Goal: Use online tool/utility: Utilize a website feature to perform a specific function

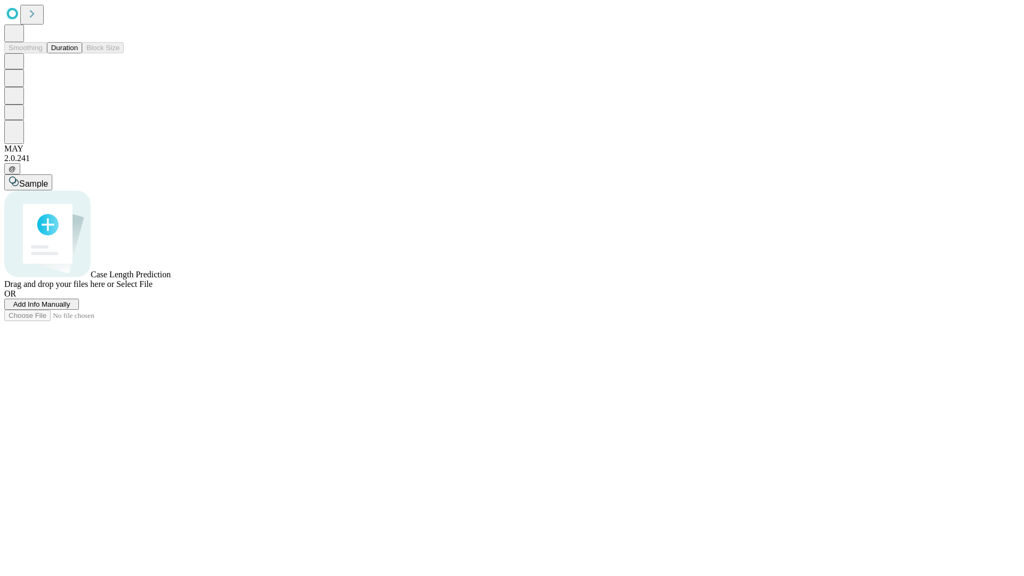
click at [78, 53] on button "Duration" at bounding box center [64, 47] width 35 height 11
click at [70, 308] on span "Add Info Manually" at bounding box center [41, 304] width 57 height 8
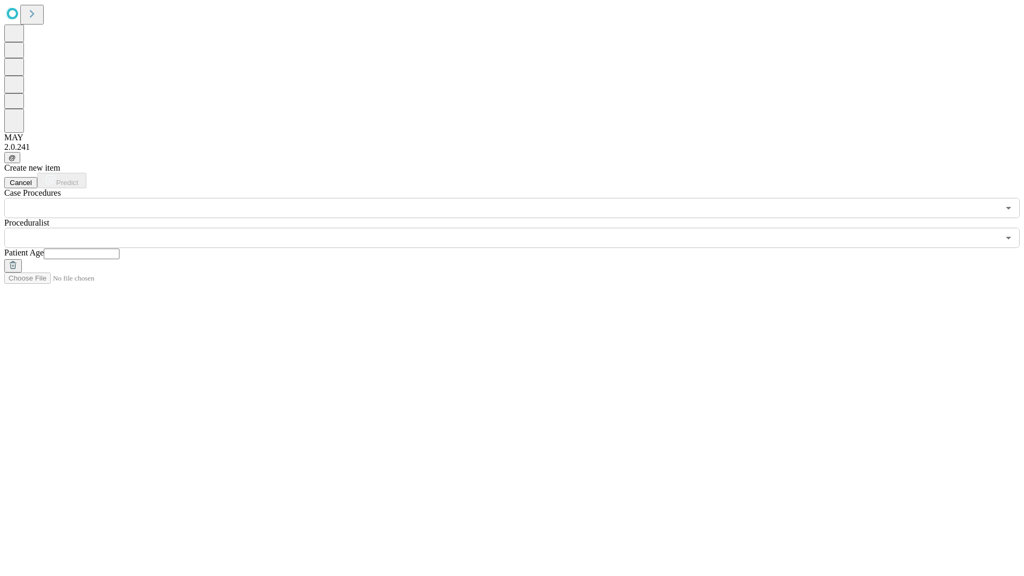
click at [119, 249] on input "text" at bounding box center [82, 254] width 76 height 11
type input "**"
click at [520, 228] on input "text" at bounding box center [501, 238] width 995 height 20
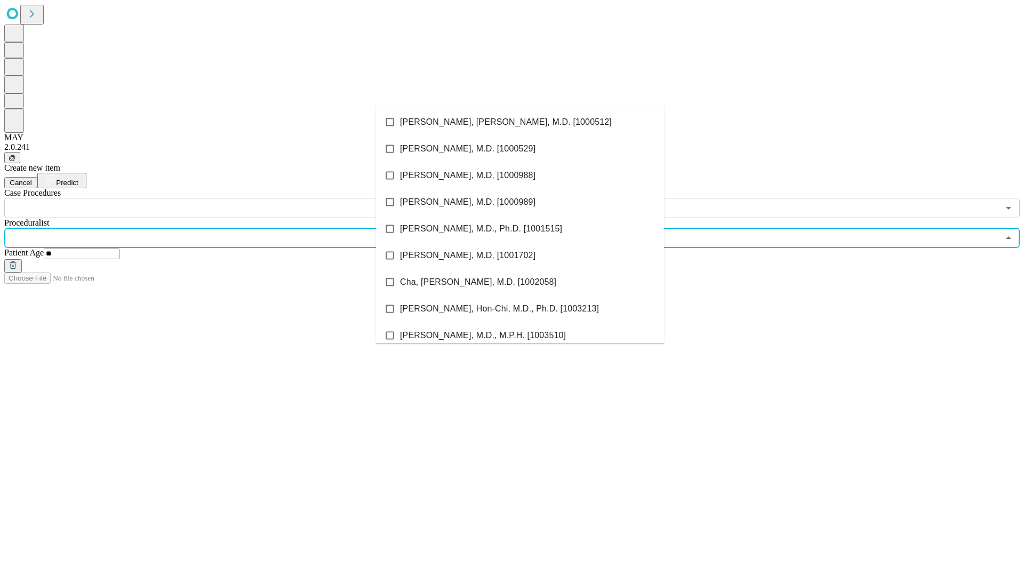
click at [520, 122] on li "[PERSON_NAME], [PERSON_NAME], M.D. [1000512]" at bounding box center [520, 122] width 288 height 27
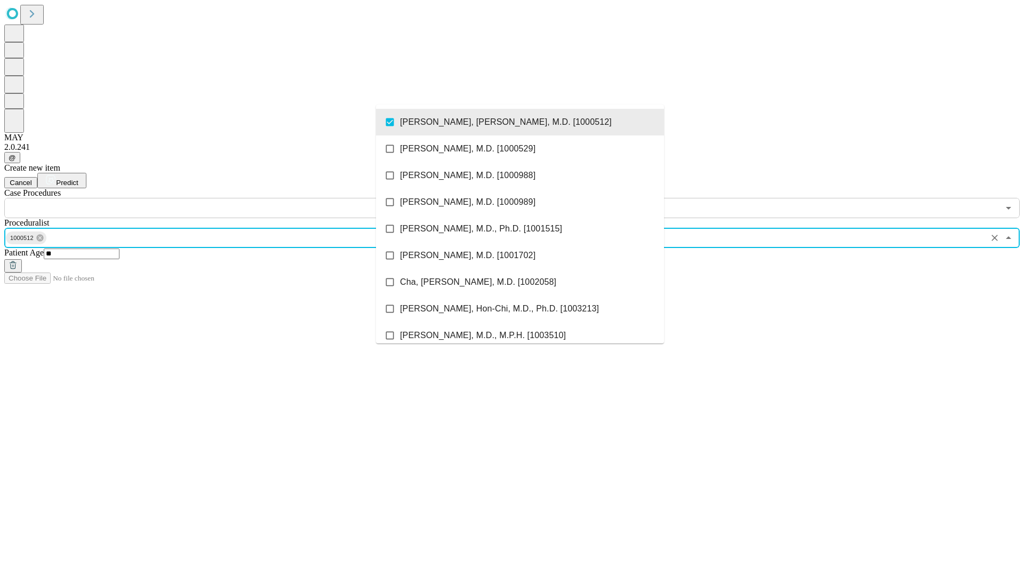
click at [224, 198] on input "text" at bounding box center [501, 208] width 995 height 20
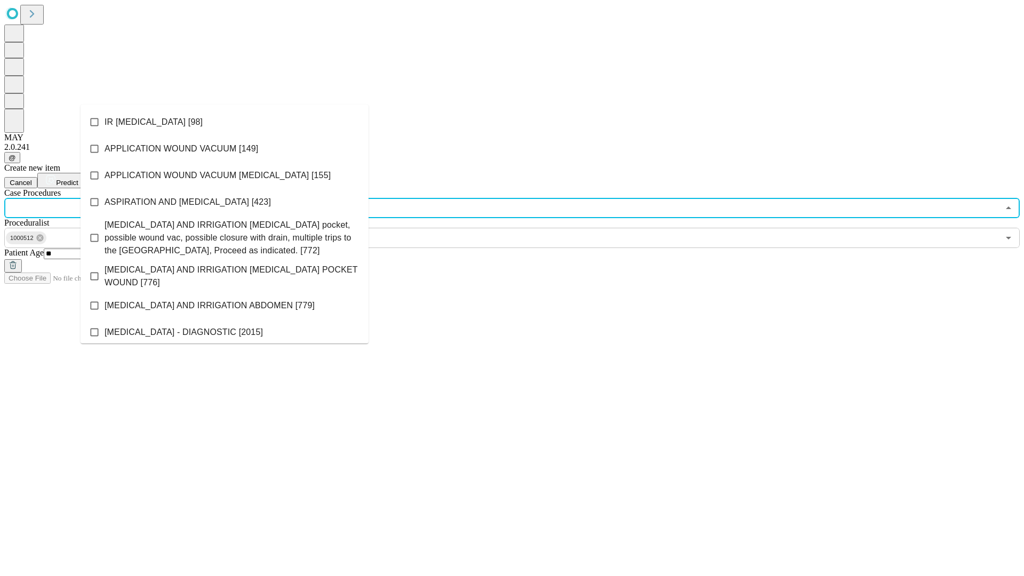
click at [225, 122] on li "IR [MEDICAL_DATA] [98]" at bounding box center [225, 122] width 288 height 27
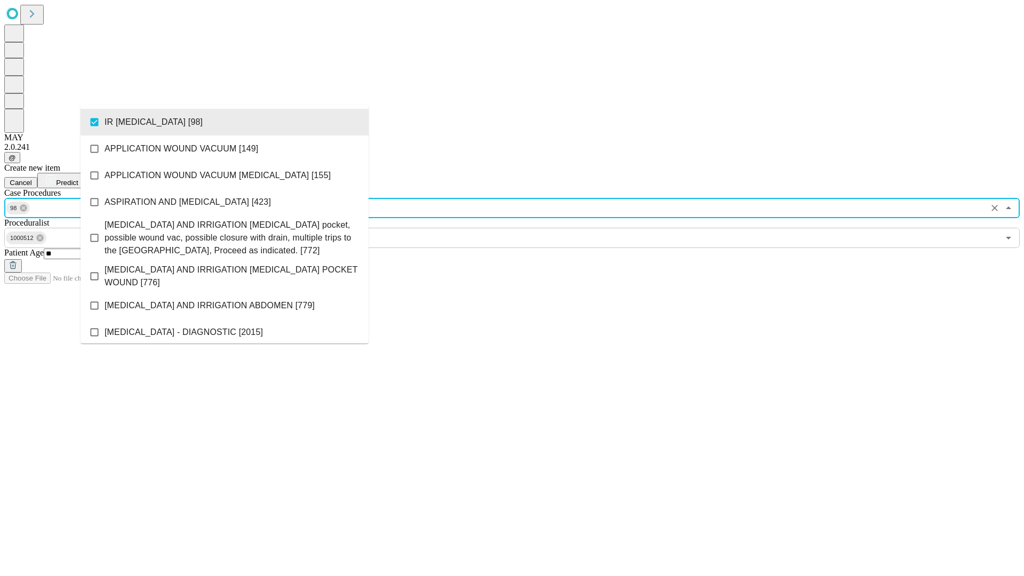
click at [78, 179] on span "Predict" at bounding box center [67, 183] width 22 height 8
